Goal: Task Accomplishment & Management: Manage account settings

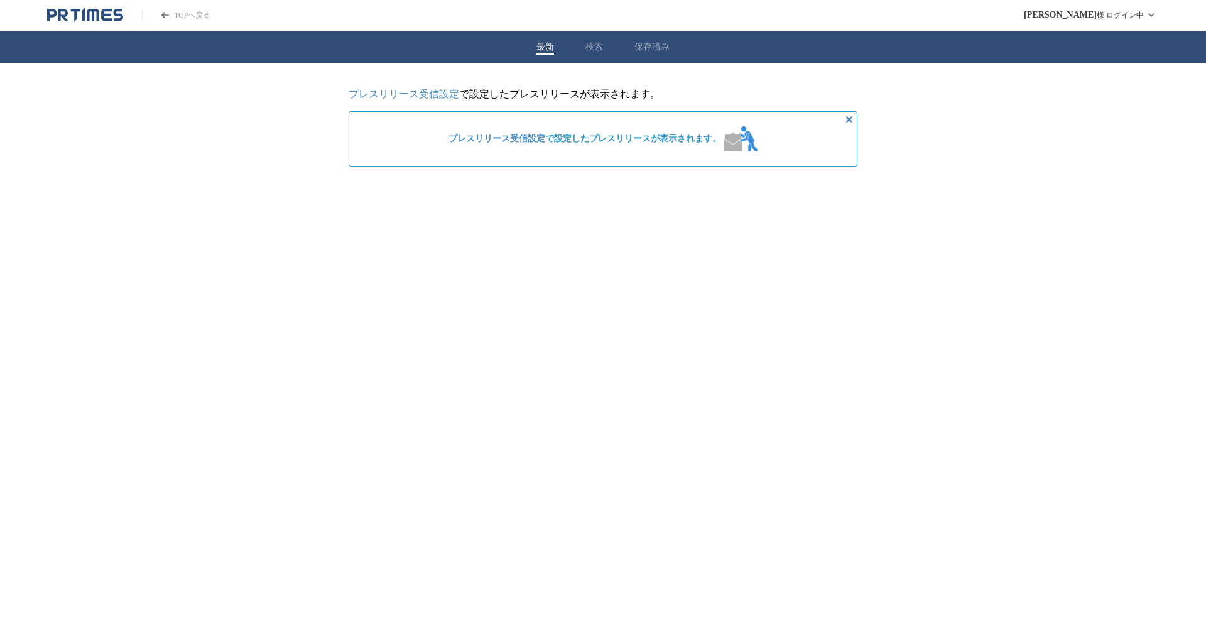
click at [420, 94] on link "プレスリリース受信設定" at bounding box center [404, 94] width 111 height 11
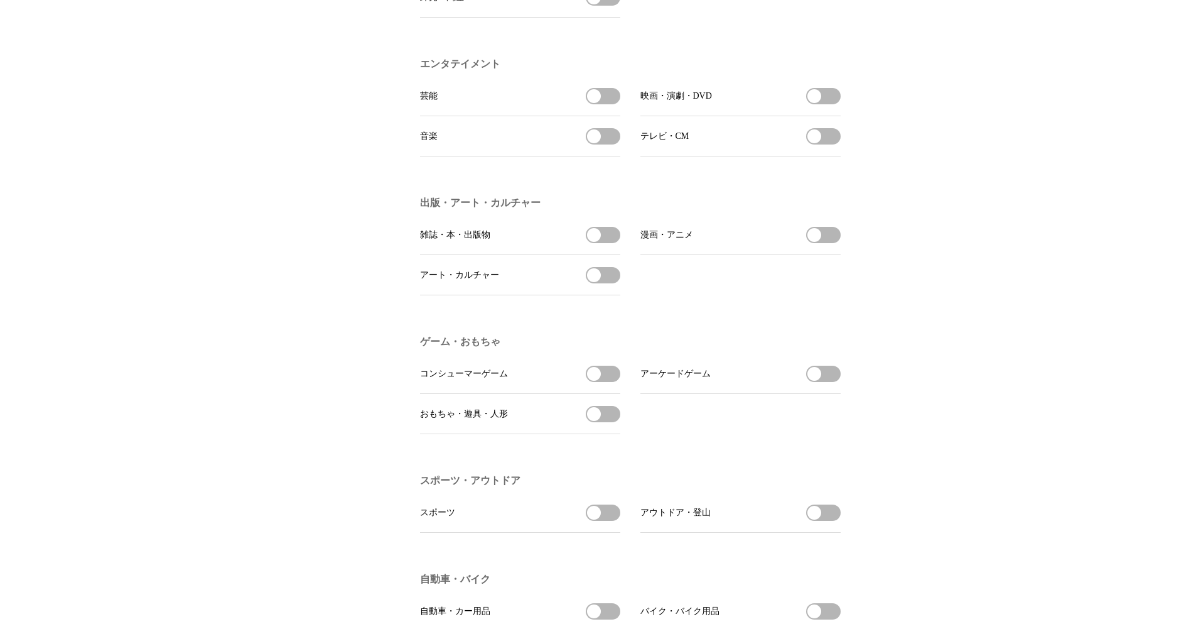
scroll to position [963, 0]
click at [600, 295] on li "アート・カルチャー アート・カルチャーを受信する" at bounding box center [520, 274] width 200 height 40
click at [604, 283] on button "アート・カルチャーを受信する" at bounding box center [603, 274] width 35 height 16
click at [604, 283] on button "アート・カルチャーの受信を解除" at bounding box center [603, 274] width 35 height 16
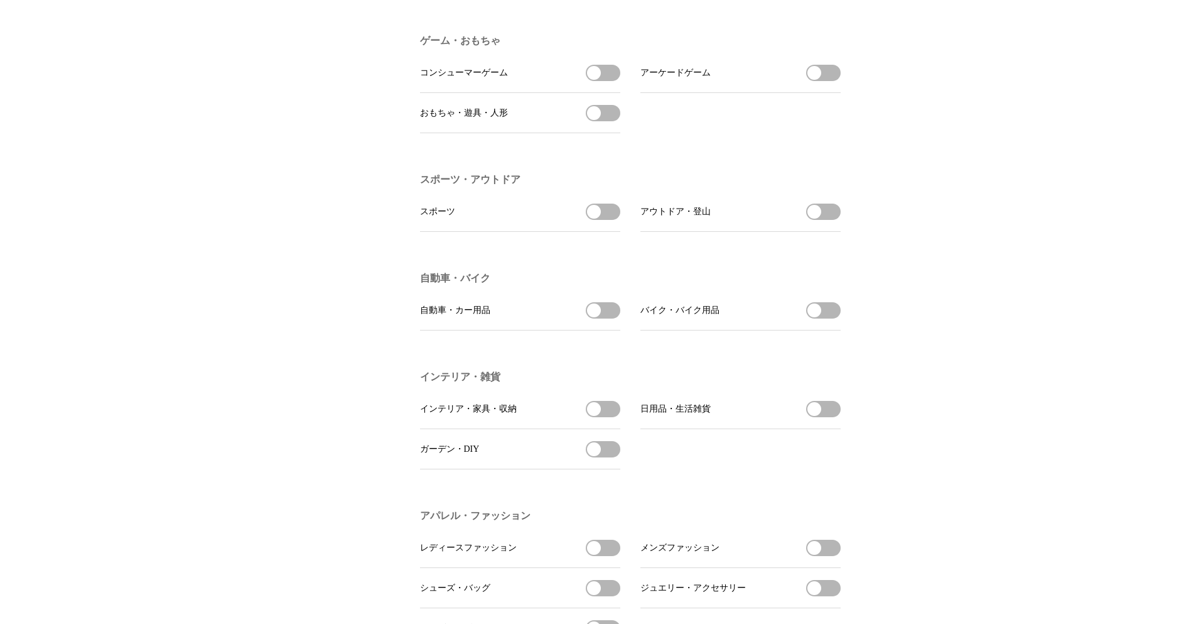
scroll to position [0, 0]
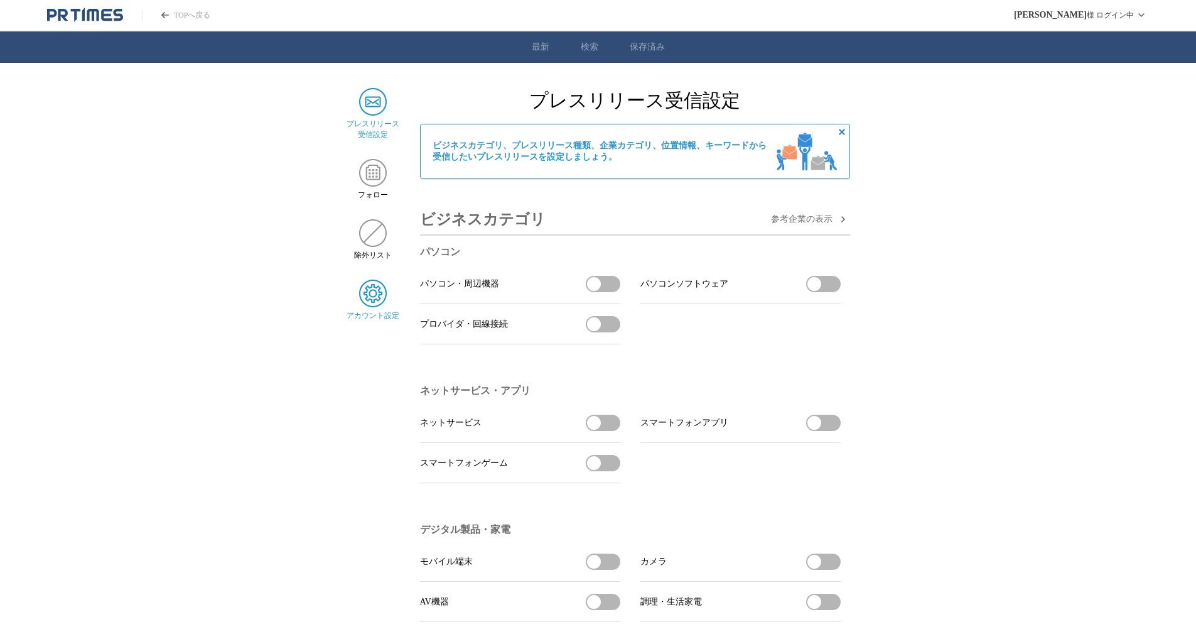
click at [373, 298] on img at bounding box center [373, 293] width 28 height 28
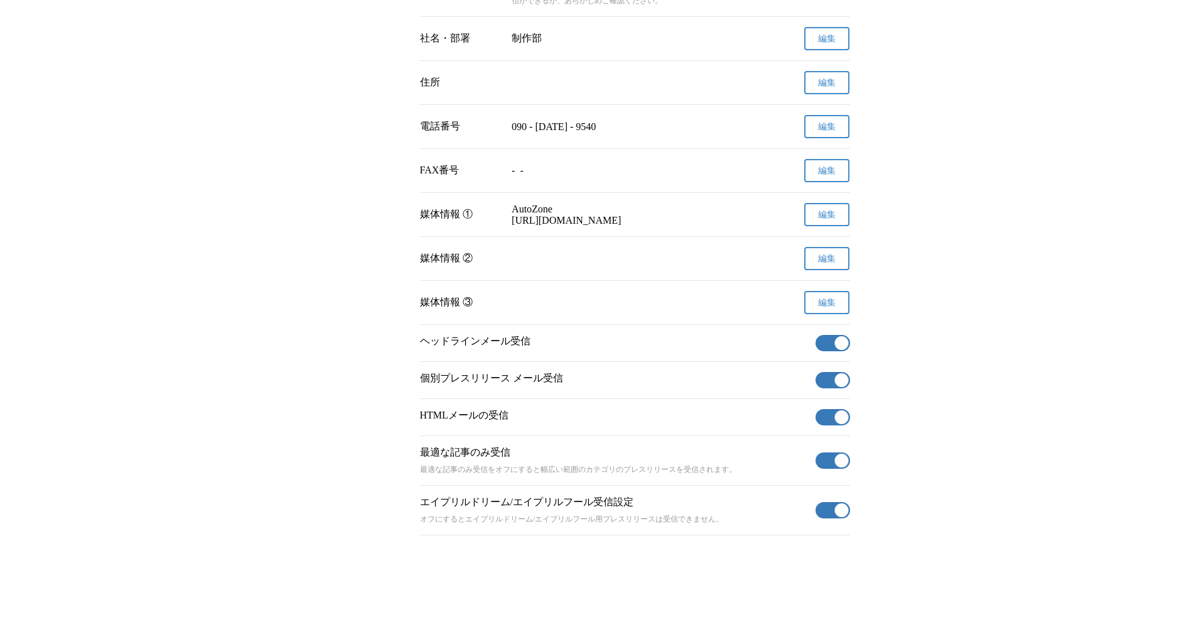
scroll to position [354, 0]
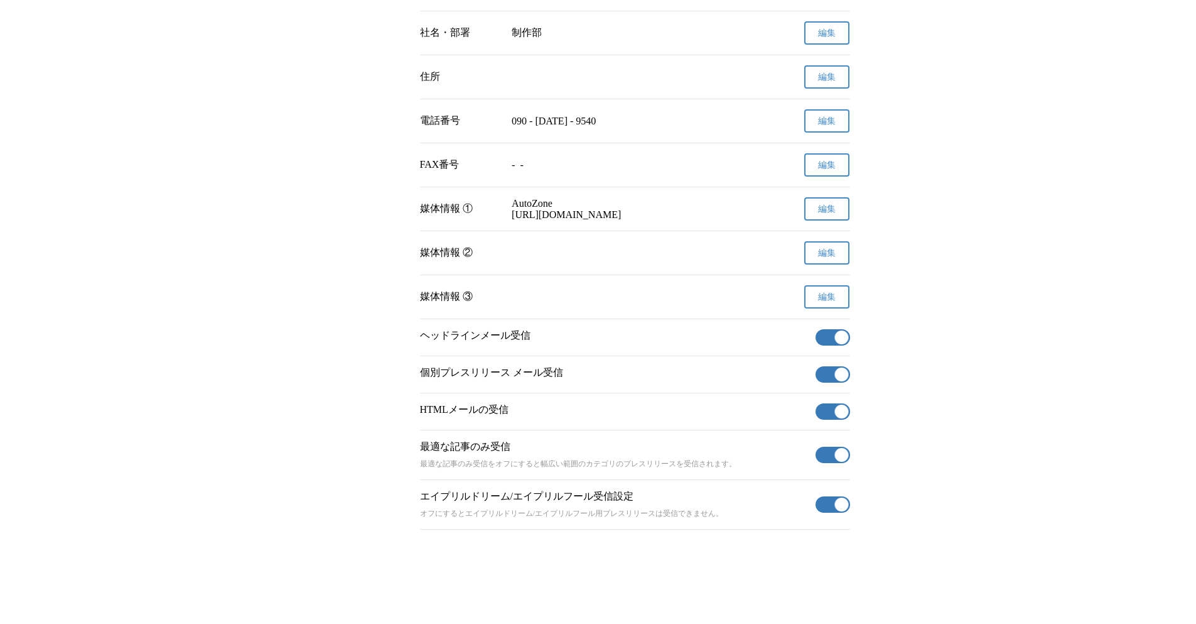
click at [816, 329] on button "有効" at bounding box center [833, 337] width 35 height 16
click at [833, 373] on button "有効" at bounding box center [833, 374] width 35 height 16
click at [833, 396] on section "HTMLメールの受信 有効" at bounding box center [635, 411] width 430 height 37
click at [833, 413] on button "有効" at bounding box center [833, 411] width 35 height 16
click at [827, 453] on button "有効" at bounding box center [833, 455] width 35 height 16
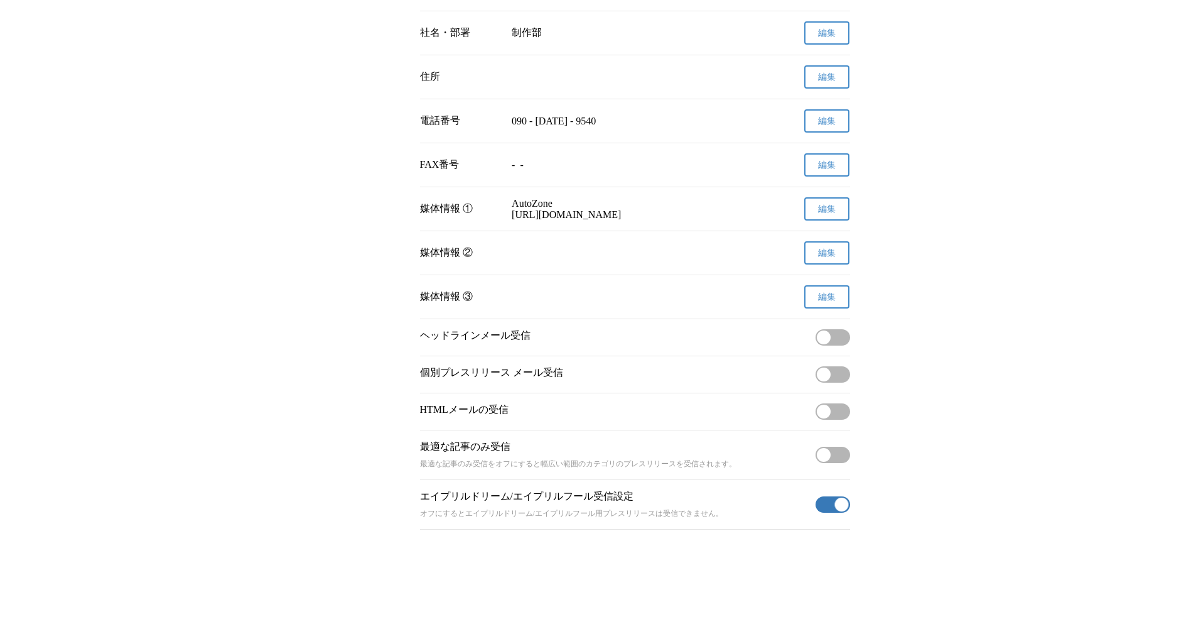
click at [838, 506] on span "button" at bounding box center [842, 504] width 14 height 14
click at [283, 169] on main "プレスリリース 受信設定 フォロー 除外リスト アカウント設定 アカウント設定 名前 [PERSON_NAME] 変更申請 確認メールを送信しました メールの…" at bounding box center [598, 144] width 1196 height 770
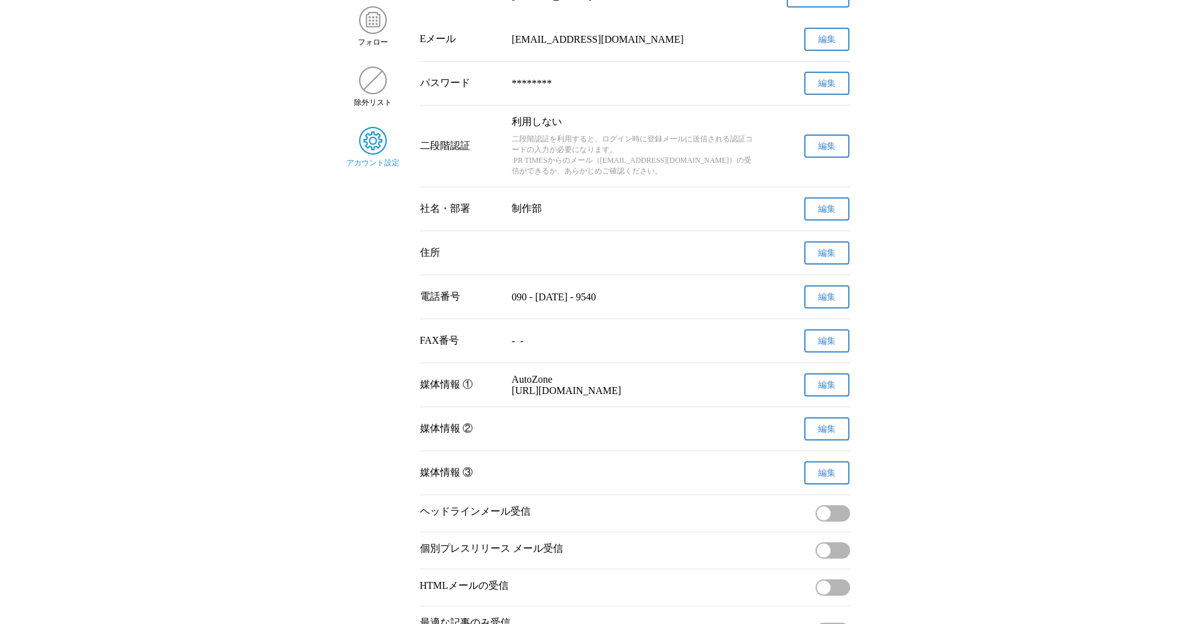
scroll to position [0, 0]
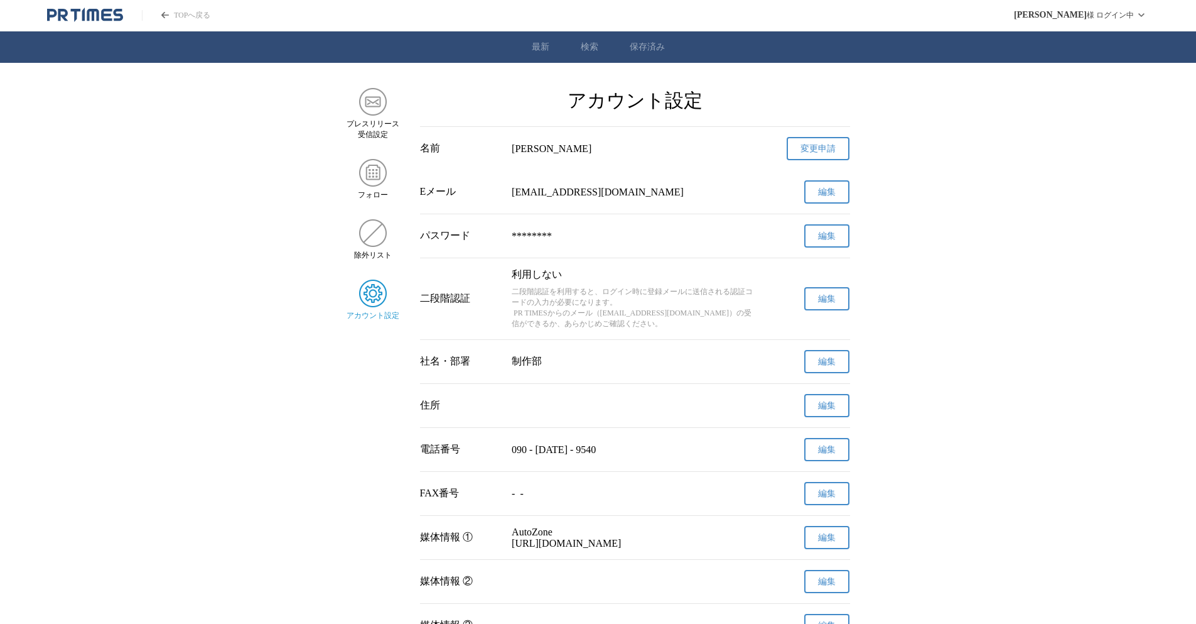
click at [180, 16] on link "TOPへ戻る" at bounding box center [176, 15] width 68 height 11
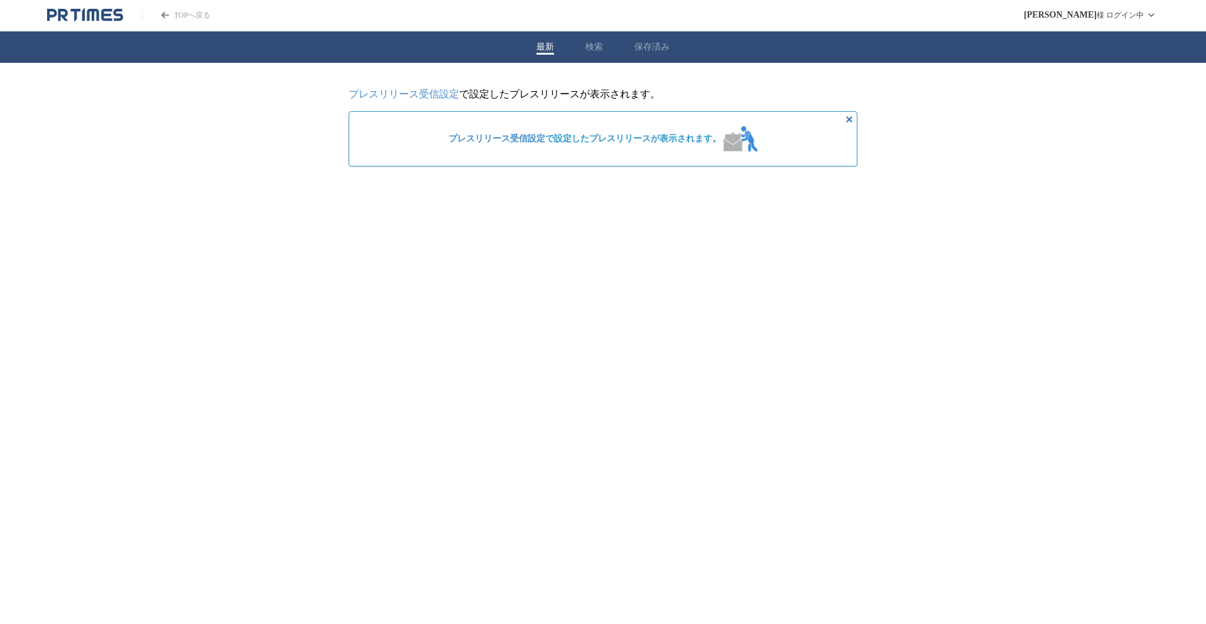
click at [175, 11] on link "TOPへ戻る" at bounding box center [176, 15] width 68 height 11
